Goal: Task Accomplishment & Management: Complete application form

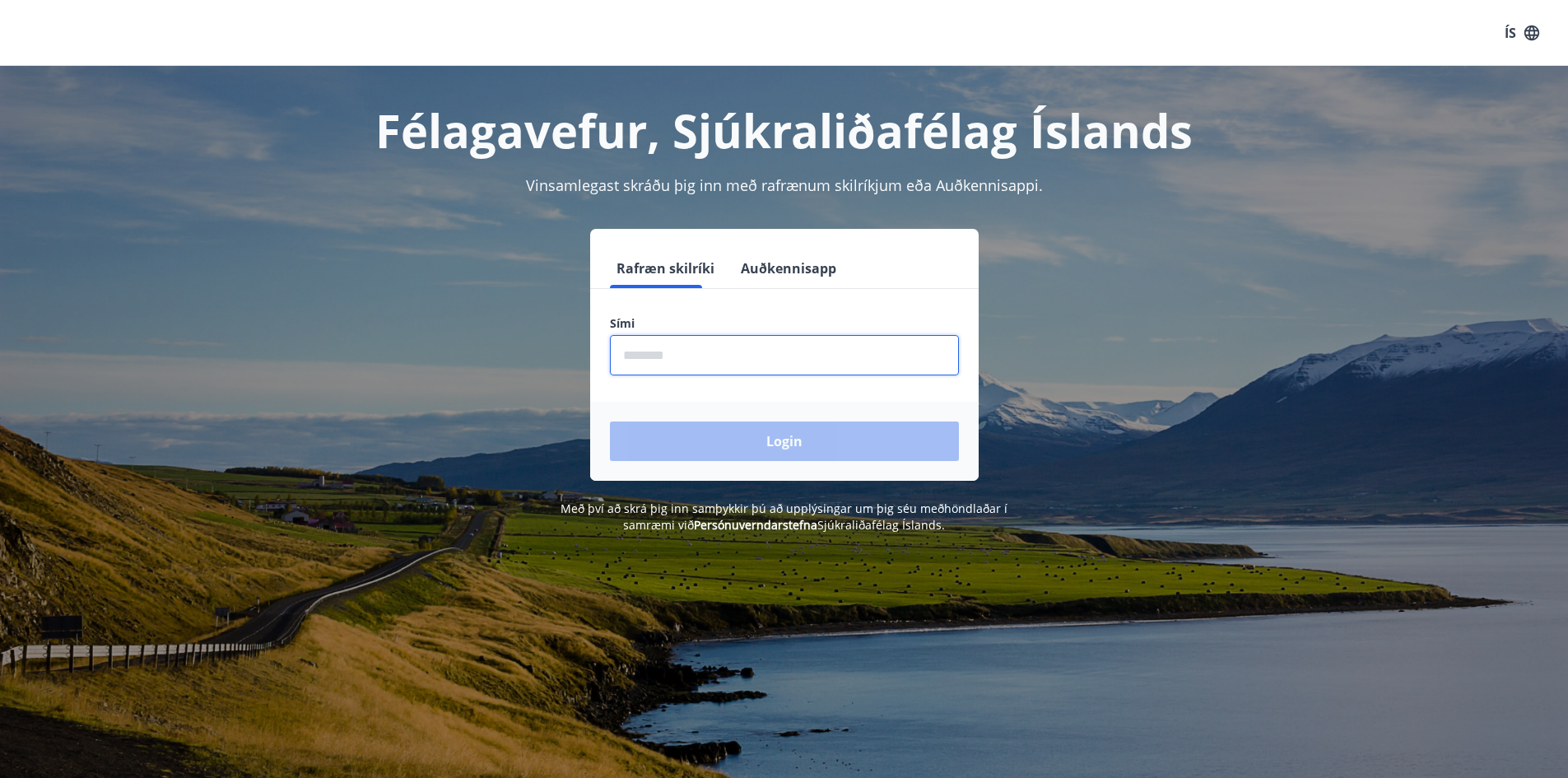
click at [673, 350] on input "phone" at bounding box center [784, 355] width 349 height 40
type input "********"
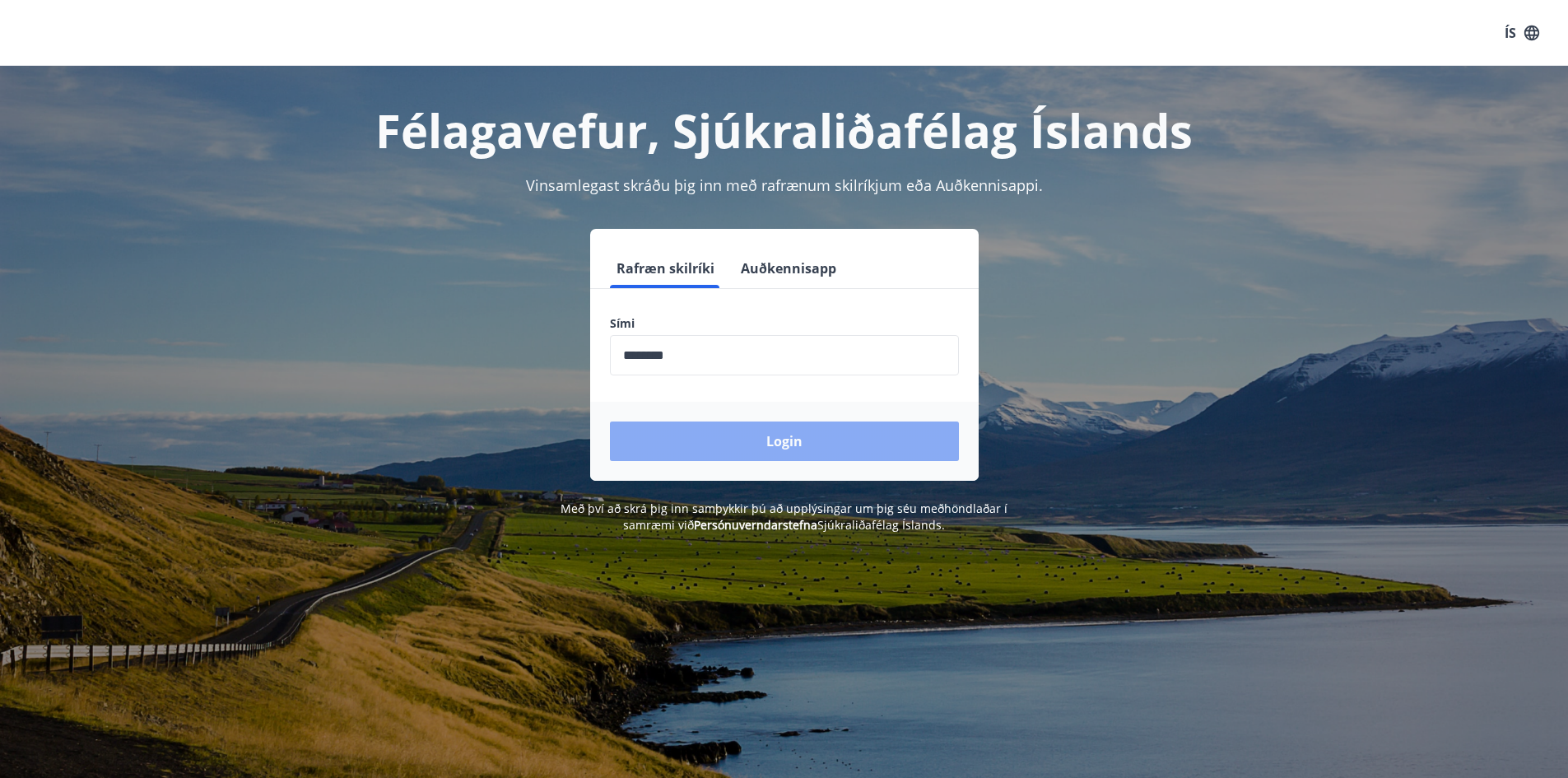
click at [720, 449] on button "Login" at bounding box center [784, 441] width 349 height 39
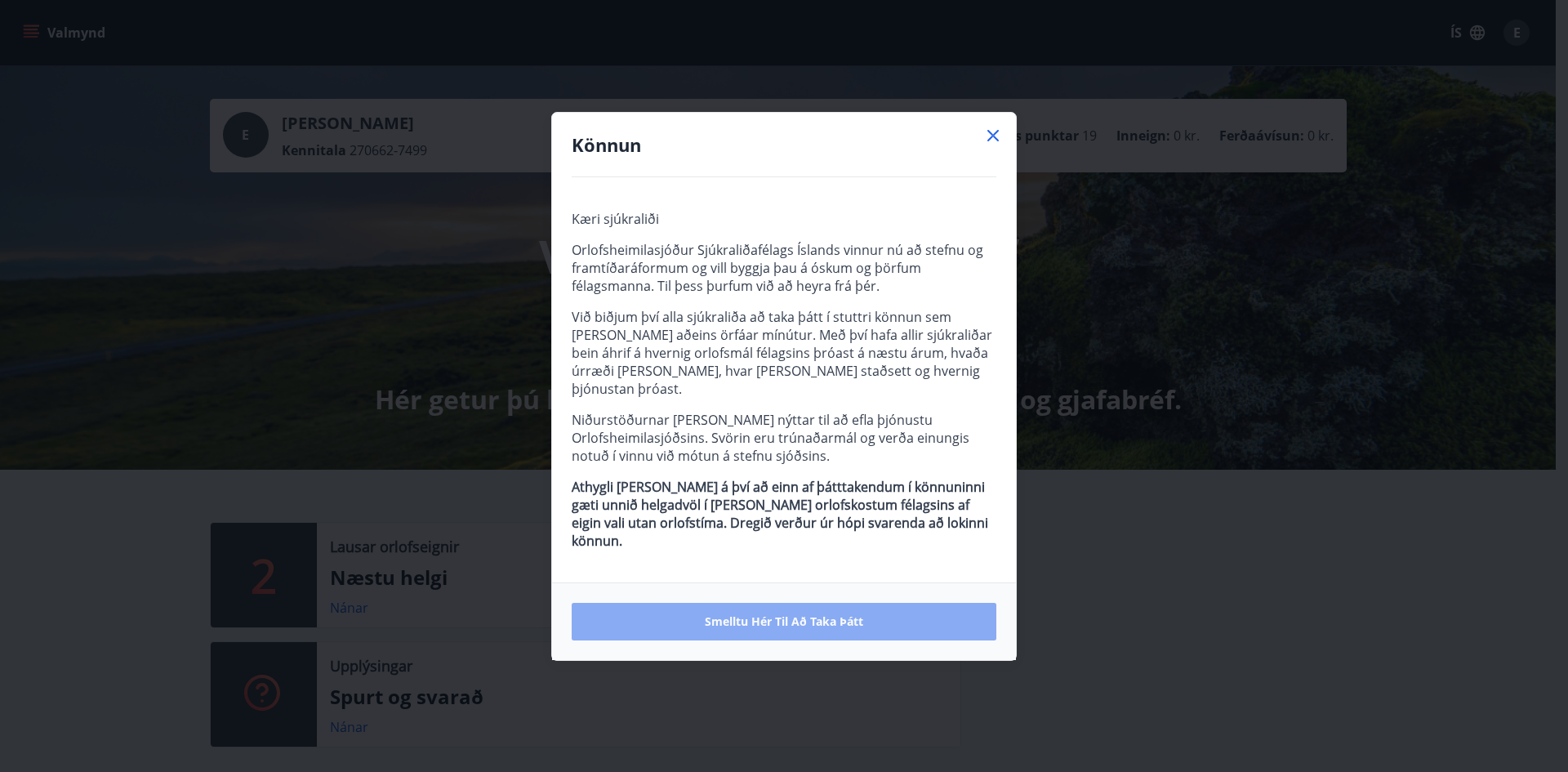
click at [789, 614] on span "Smelltu hér til að taka þátt" at bounding box center [784, 622] width 158 height 17
